Goal: Check status

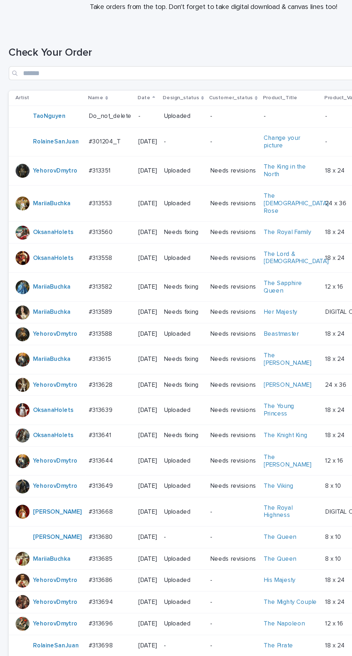
scroll to position [221, 0]
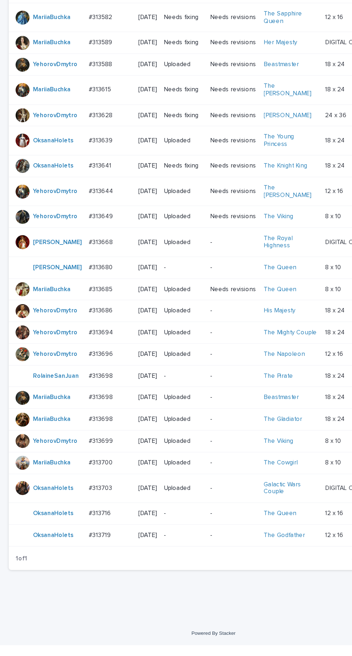
click at [99, 568] on p at bounding box center [90, 565] width 35 height 6
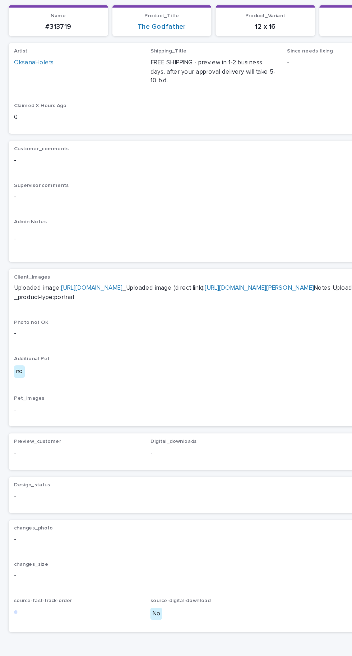
click at [101, 314] on link "[URL][DOMAIN_NAME]" at bounding box center [75, 316] width 51 height 5
